Goal: Task Accomplishment & Management: Complete application form

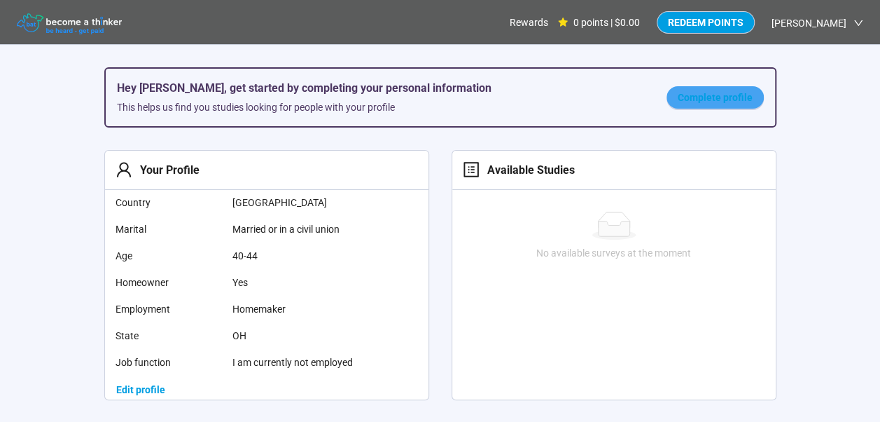
click at [737, 97] on span "Complete profile" at bounding box center [715, 97] width 75 height 15
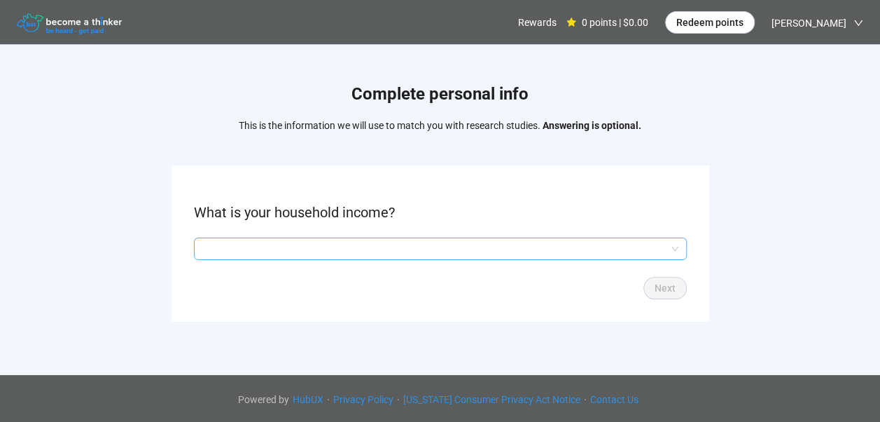
click at [536, 247] on input "search" at bounding box center [440, 248] width 476 height 21
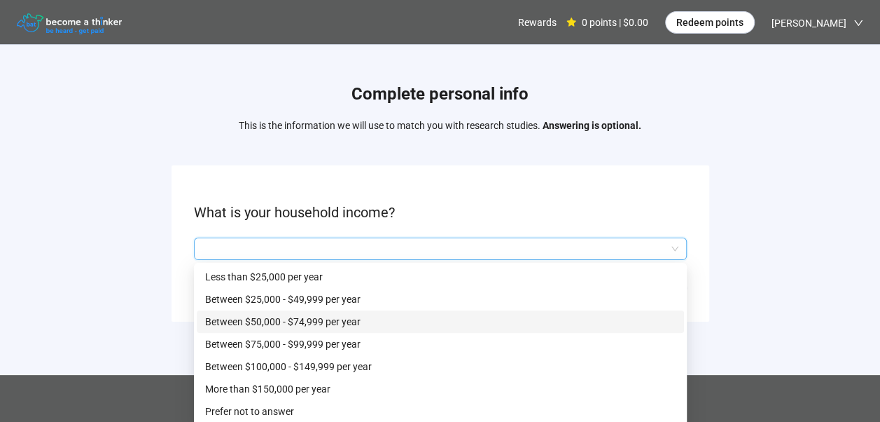
click at [385, 319] on p "Between $50,000 - $74,999 per year" at bounding box center [440, 321] width 471 height 15
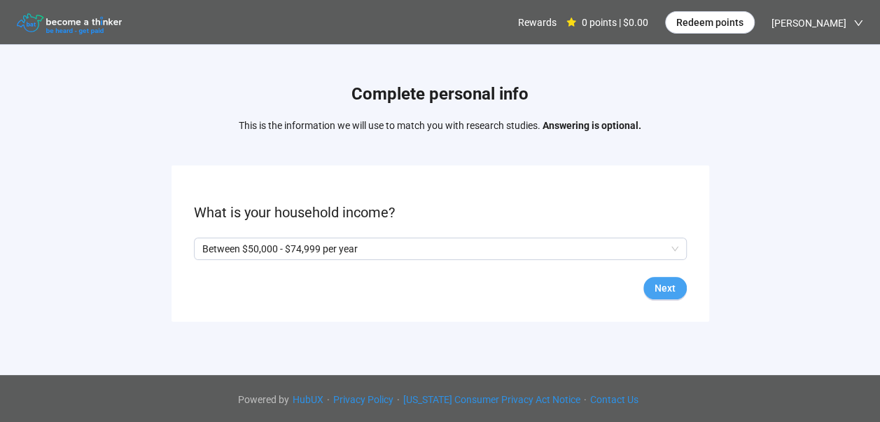
click at [665, 283] on span "Next" at bounding box center [665, 287] width 21 height 15
click at [196, 246] on span at bounding box center [199, 248] width 11 height 11
click at [666, 281] on span "Next" at bounding box center [665, 287] width 21 height 15
click at [597, 249] on input "search" at bounding box center [440, 248] width 476 height 21
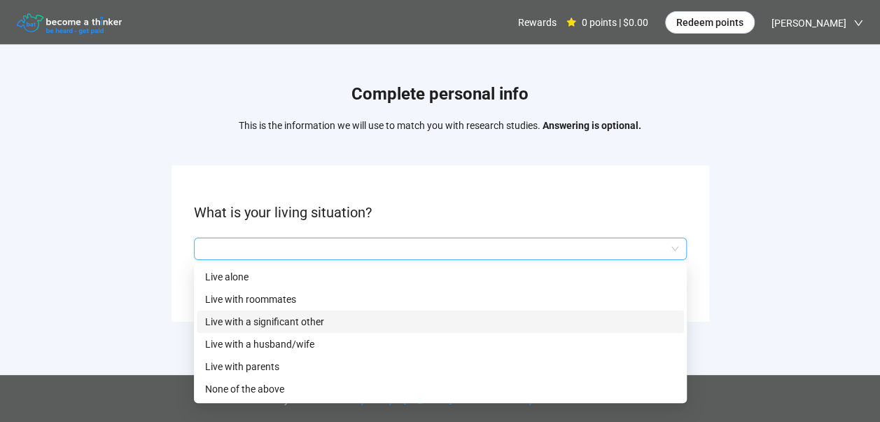
click at [472, 326] on p "Live with a significant other" at bounding box center [440, 321] width 471 height 15
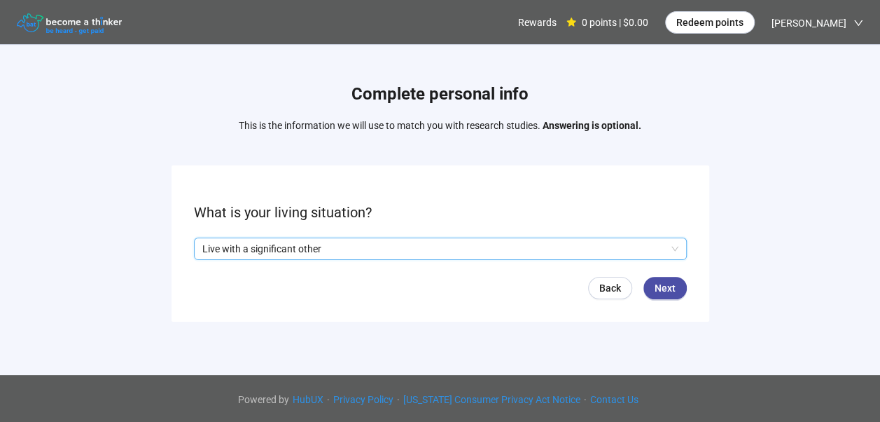
click at [491, 240] on p "Live with a significant other" at bounding box center [434, 248] width 464 height 21
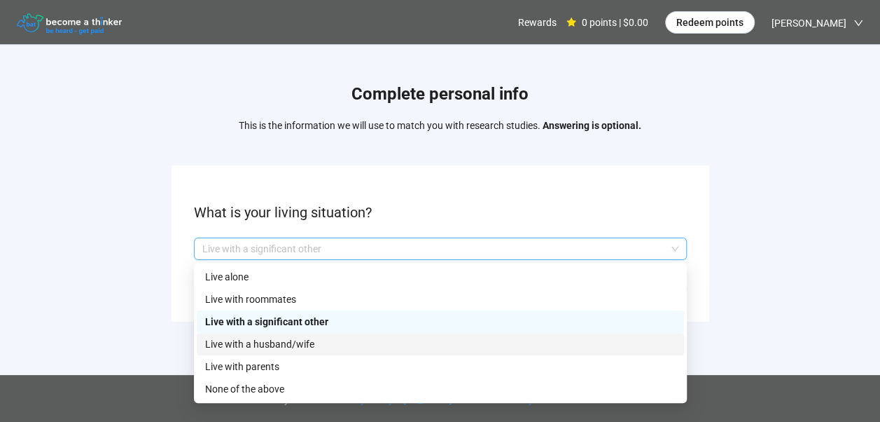
click at [410, 349] on p "Live with a husband/wife" at bounding box center [440, 343] width 471 height 15
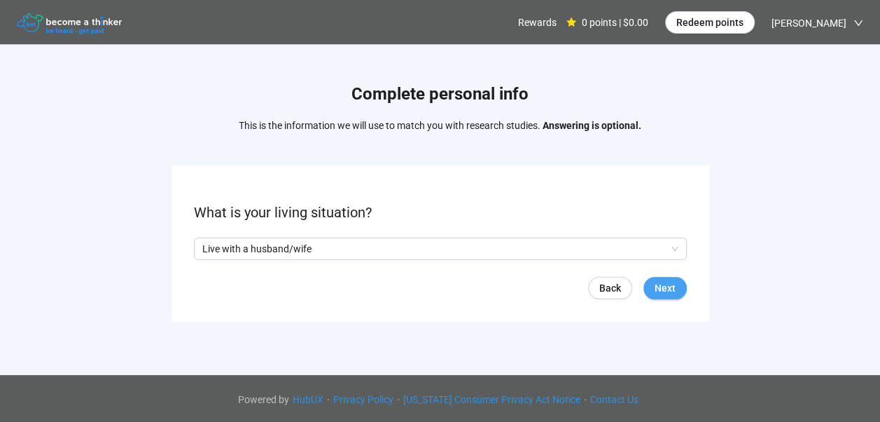
click at [669, 287] on span "Next" at bounding box center [665, 287] width 21 height 15
click at [535, 245] on input "search" at bounding box center [440, 248] width 476 height 21
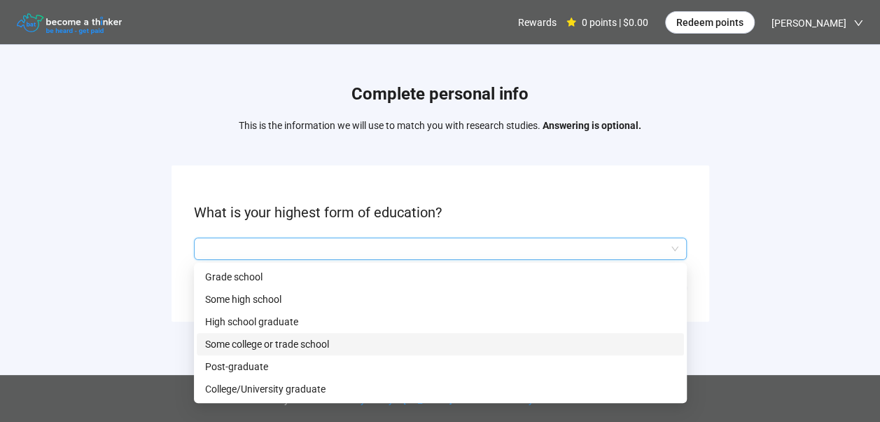
click at [493, 346] on p "Some college or trade school" at bounding box center [440, 343] width 471 height 15
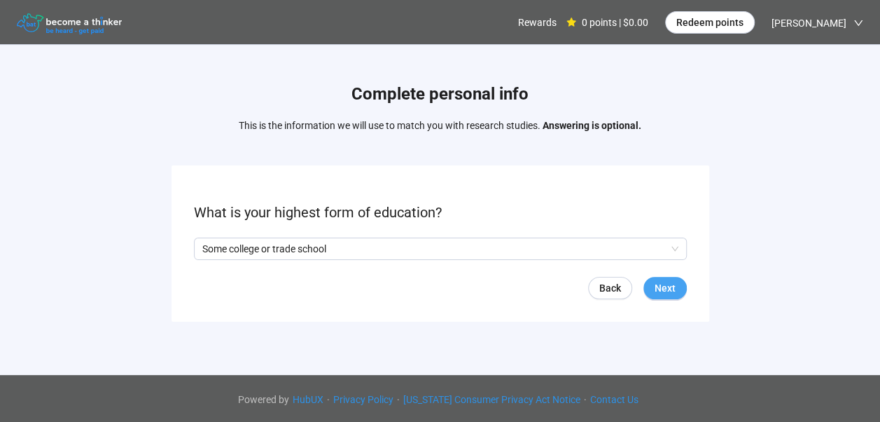
click at [662, 285] on span "Next" at bounding box center [665, 287] width 21 height 15
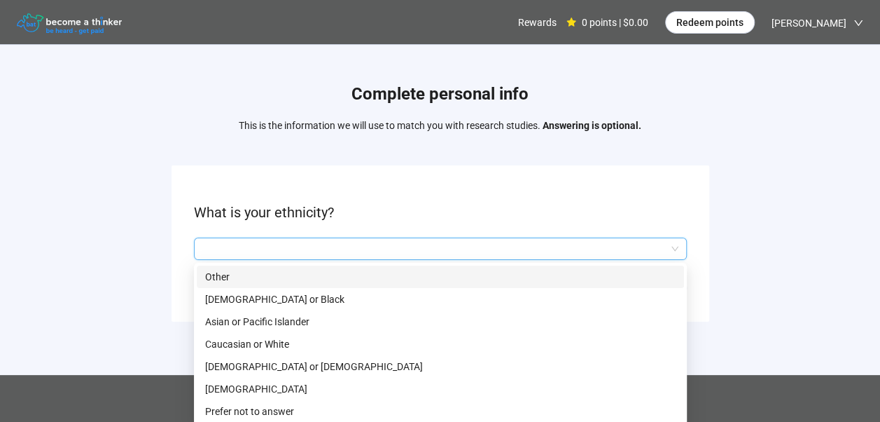
click at [562, 248] on input "search" at bounding box center [440, 248] width 476 height 21
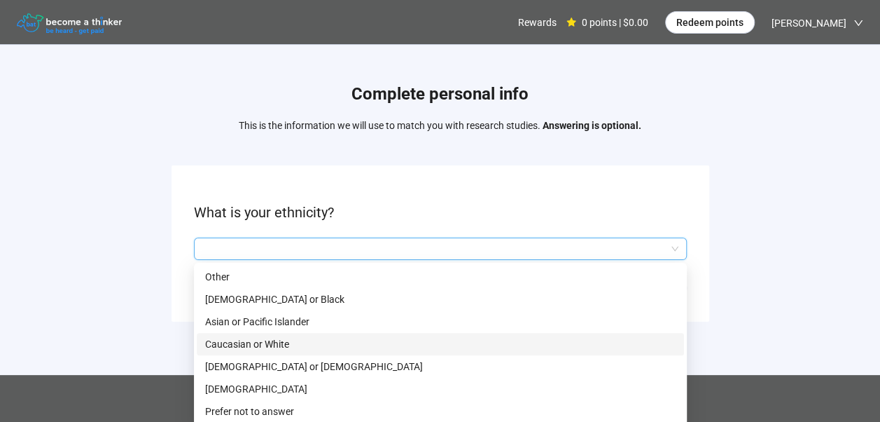
click at [529, 347] on p "Caucasian or White" at bounding box center [440, 343] width 471 height 15
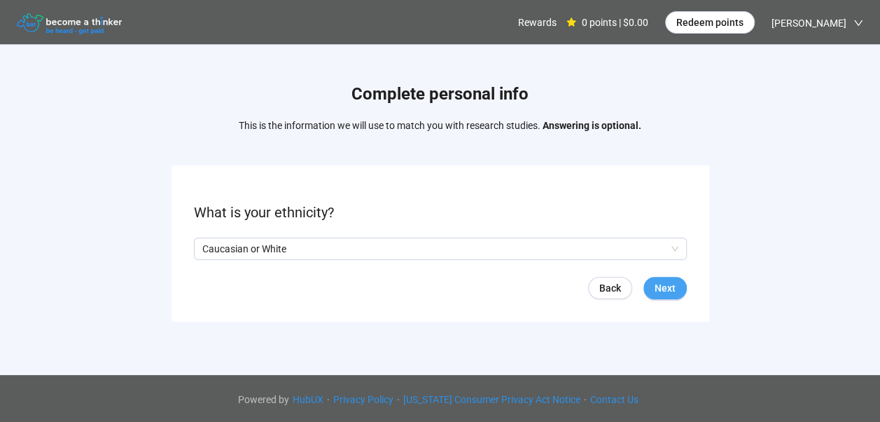
click at [665, 281] on span "Next" at bounding box center [665, 287] width 21 height 15
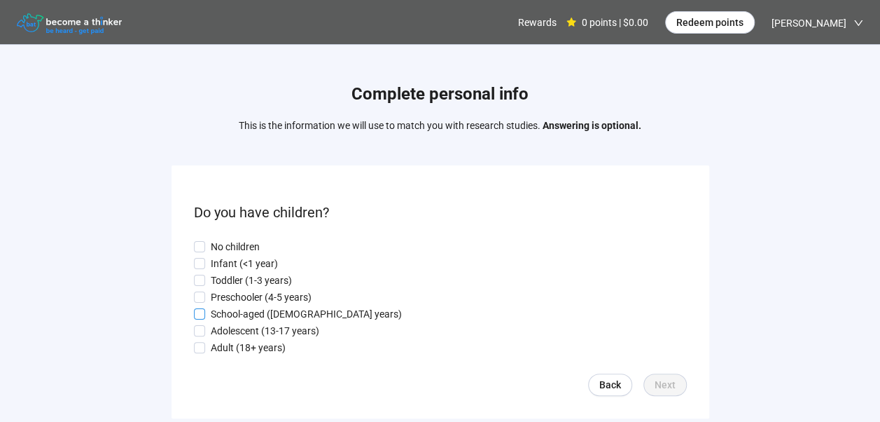
click at [300, 308] on p "School-aged ([DEMOGRAPHIC_DATA] years)" at bounding box center [306, 313] width 191 height 15
click at [289, 331] on p "Adolescent (13-17 years)" at bounding box center [265, 330] width 109 height 15
click at [275, 342] on p "Adult (18+ years)" at bounding box center [248, 347] width 75 height 15
click at [665, 380] on span "Next" at bounding box center [665, 384] width 21 height 15
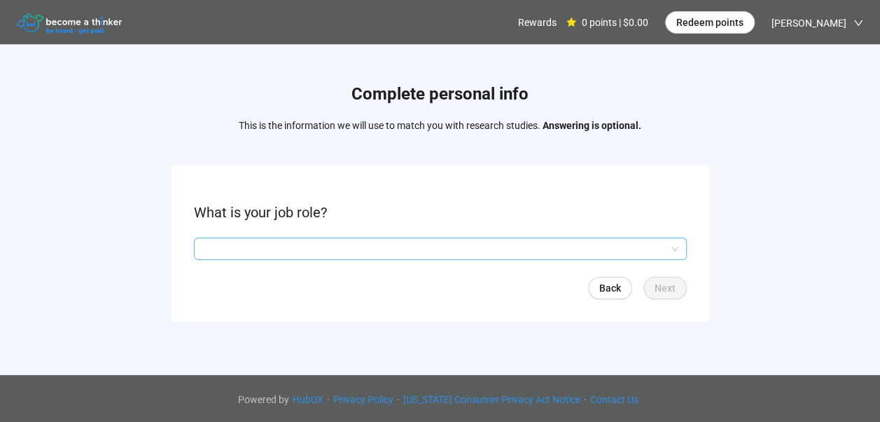
click at [604, 245] on input "search" at bounding box center [440, 248] width 476 height 21
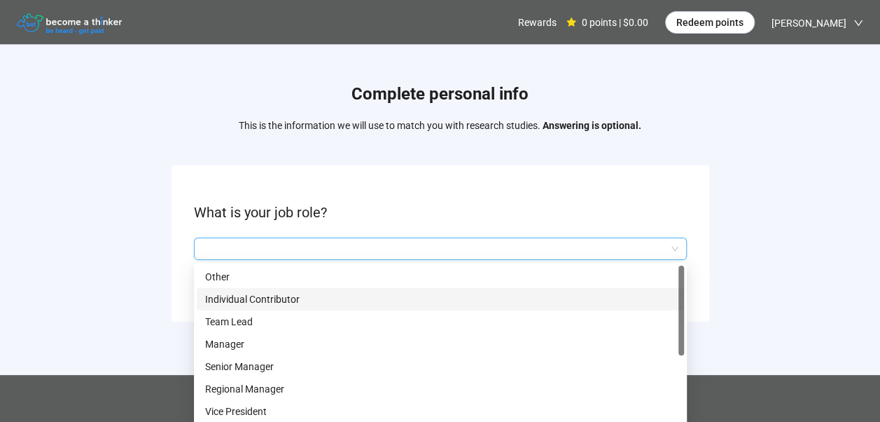
drag, startPoint x: 681, startPoint y: 299, endPoint x: 686, endPoint y: 286, distance: 14.2
click at [686, 286] on form "What is your job role? Q2hhcmFjdGVyaXN0aWNBbnN3ZXJOb2RlOjI1ODRjYjI1LTE3ODMtNDUx…" at bounding box center [441, 243] width 538 height 156
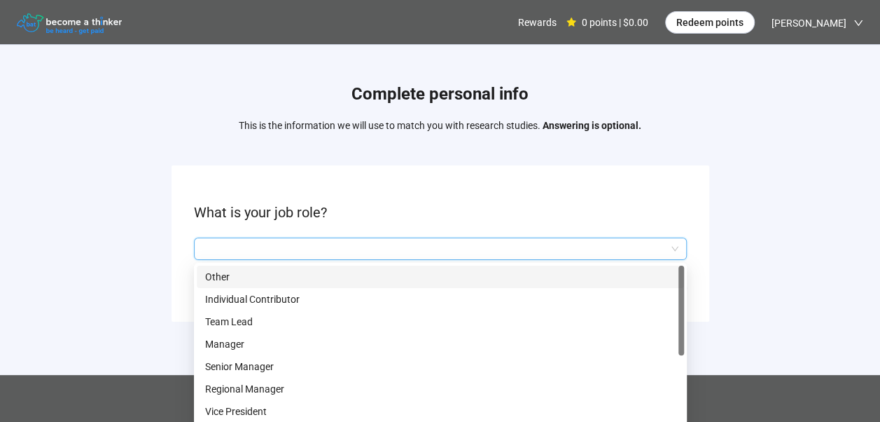
click at [637, 265] on div "Other" at bounding box center [440, 276] width 487 height 22
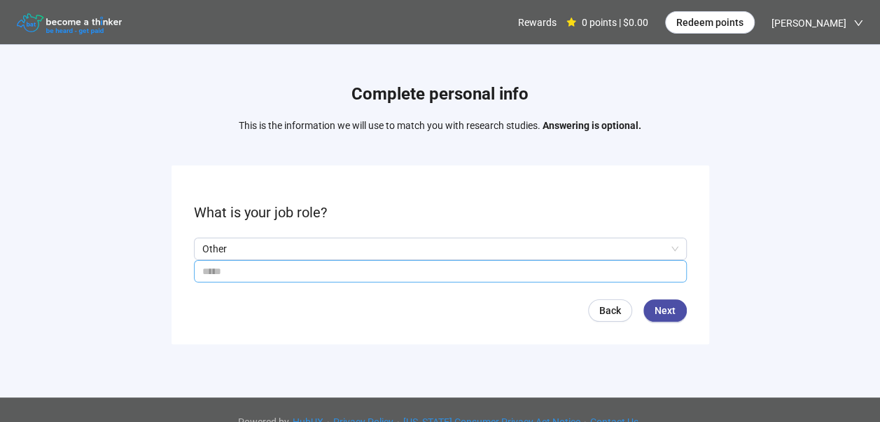
click at [649, 266] on input "text" at bounding box center [440, 271] width 493 height 22
type input "*********"
click at [657, 305] on span "Next" at bounding box center [665, 310] width 21 height 15
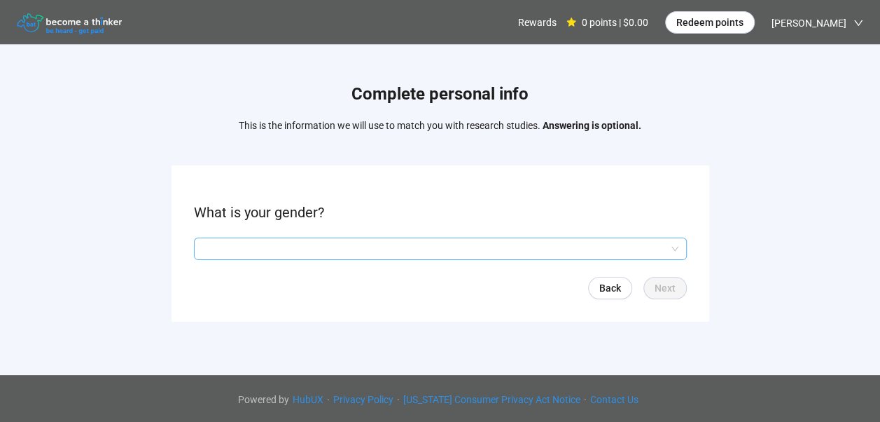
click at [650, 242] on input "search" at bounding box center [440, 248] width 476 height 21
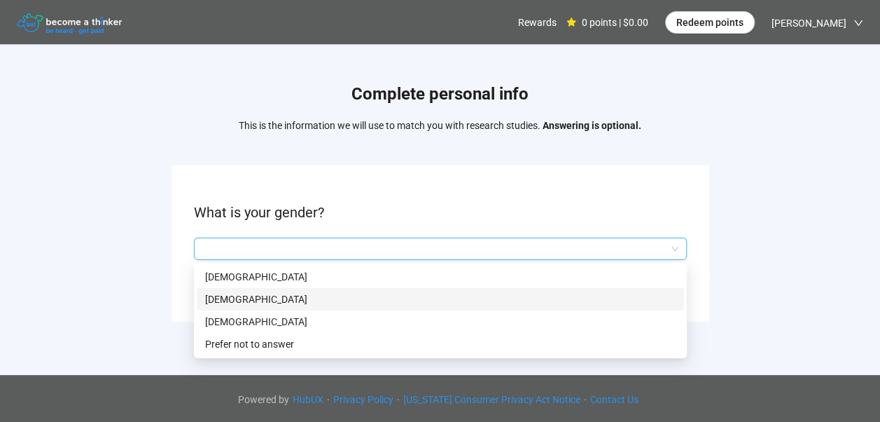
click at [591, 297] on p "[DEMOGRAPHIC_DATA]" at bounding box center [440, 298] width 471 height 15
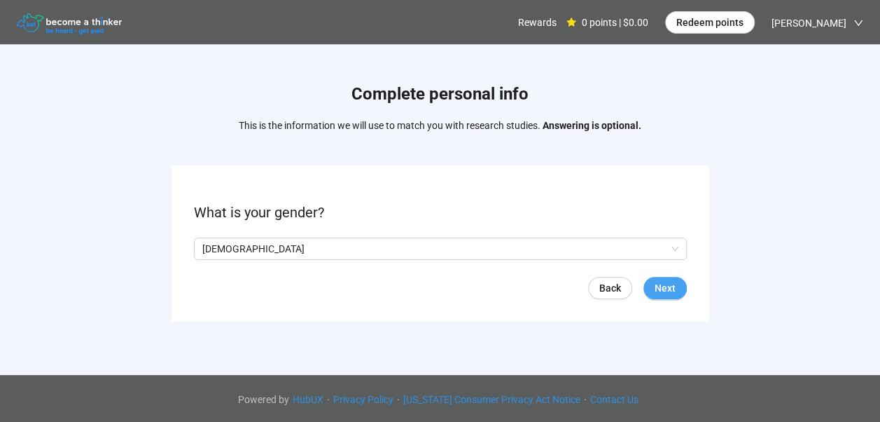
click at [667, 282] on span "Next" at bounding box center [665, 287] width 21 height 15
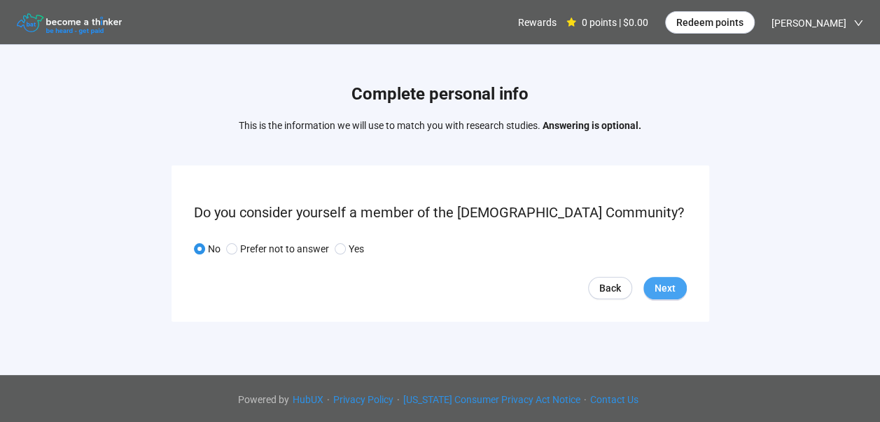
click at [662, 284] on span "Next" at bounding box center [665, 287] width 21 height 15
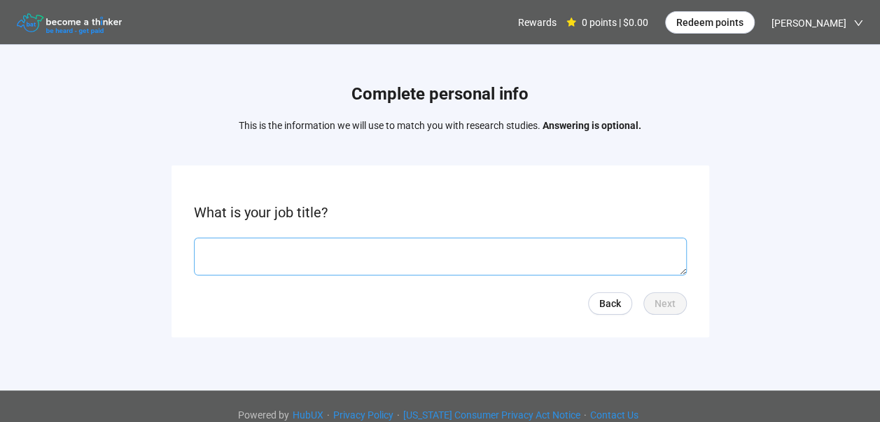
click at [664, 249] on textarea at bounding box center [440, 256] width 493 height 38
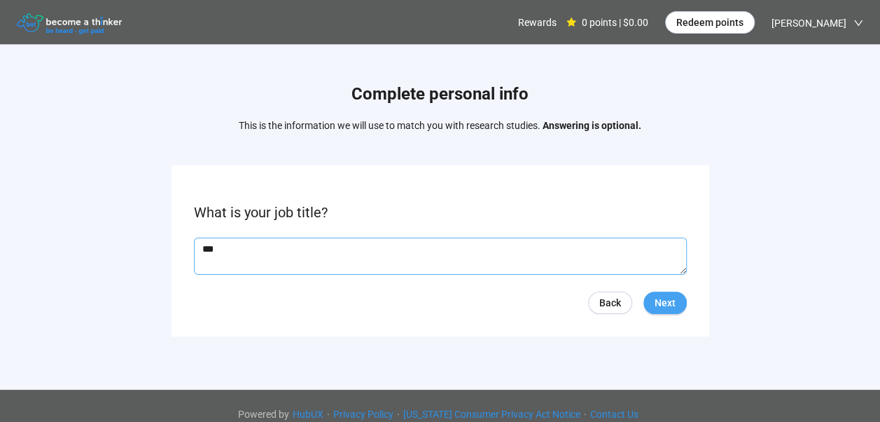
type textarea "***"
click at [653, 298] on button "Next" at bounding box center [665, 302] width 43 height 22
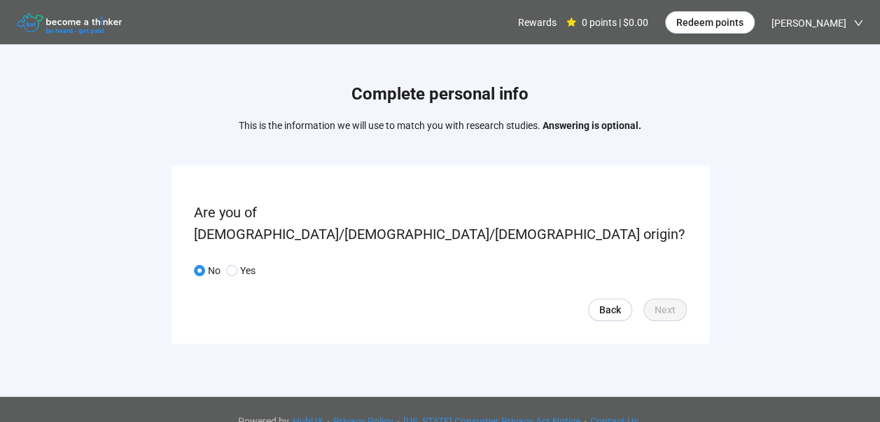
scroll to position [1, 0]
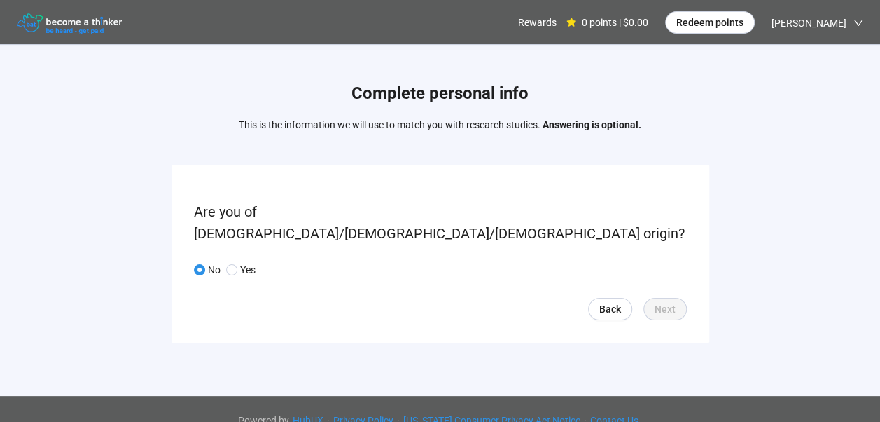
click at [799, 239] on div "Complete personal info This is the information we will use to match you with re…" at bounding box center [440, 215] width 880 height 343
click at [815, 64] on span "Redeem points" at bounding box center [819, 66] width 65 height 15
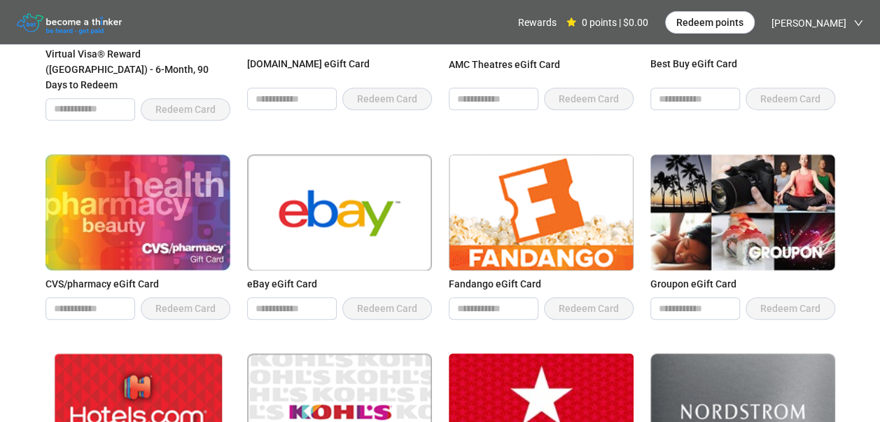
scroll to position [9, 0]
